Goal: Task Accomplishment & Management: Manage account settings

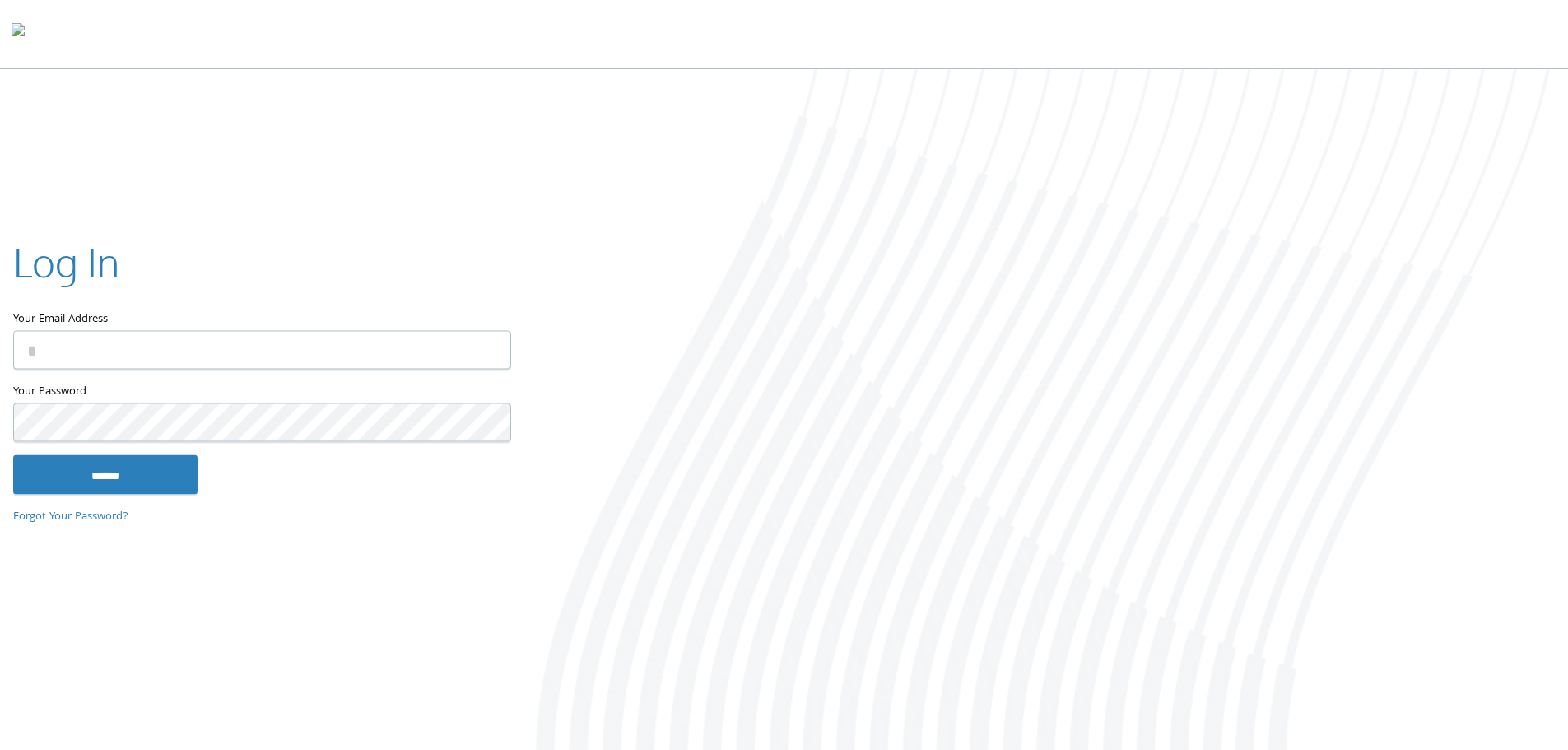
type input "**********"
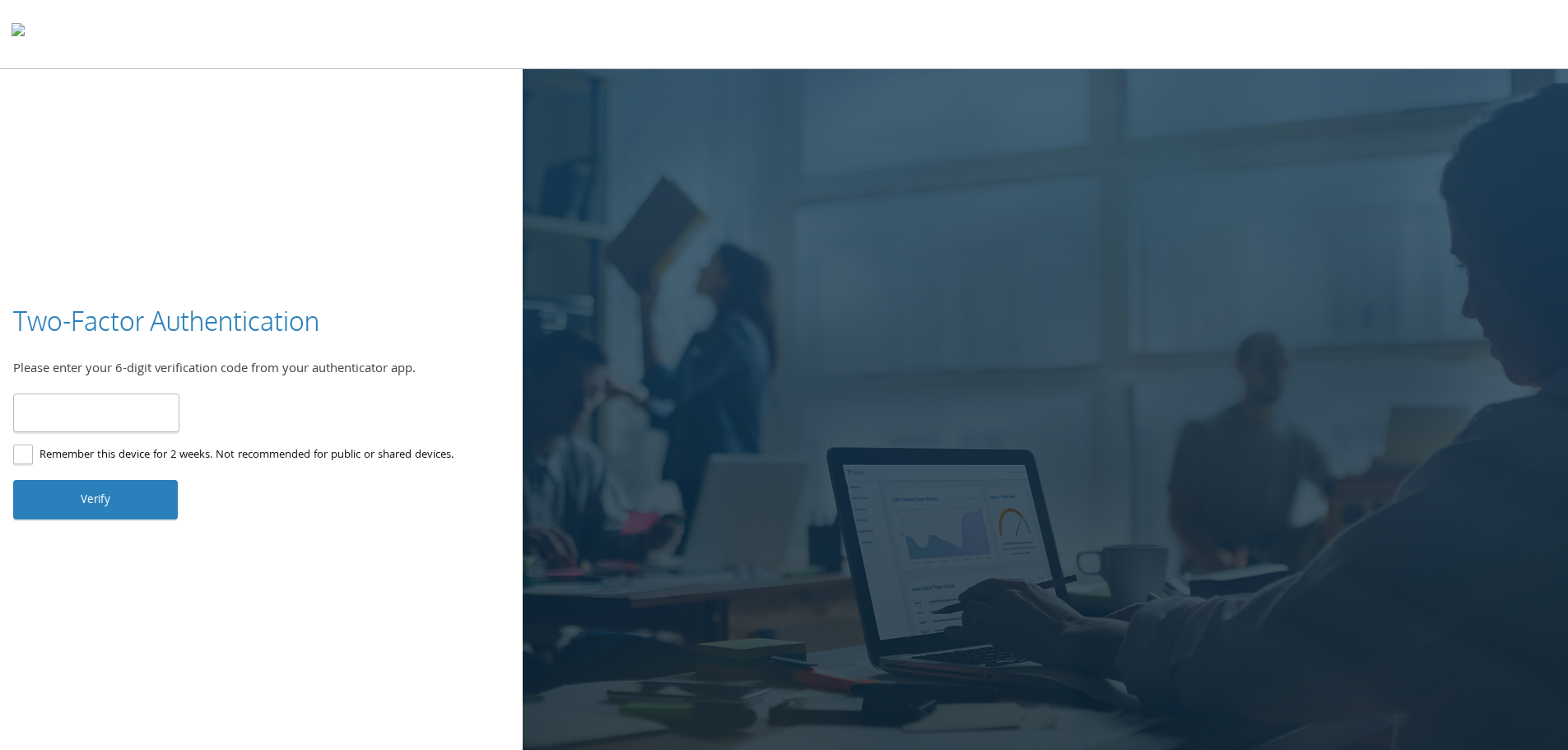
click at [68, 414] on input "number" at bounding box center [96, 413] width 166 height 39
type input "******"
